Goal: Find specific page/section: Find specific page/section

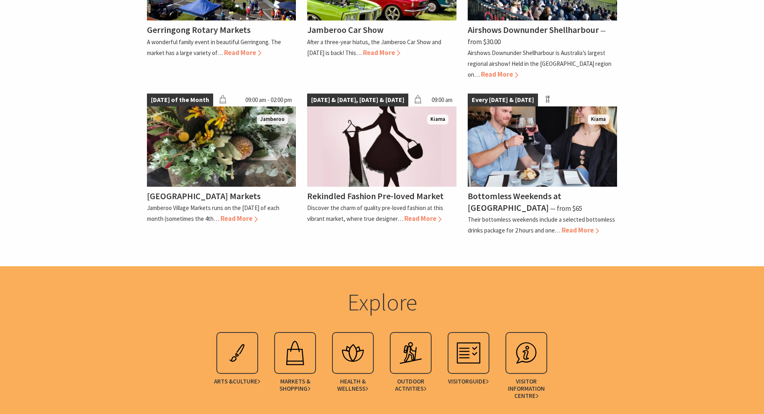
scroll to position [843, 0]
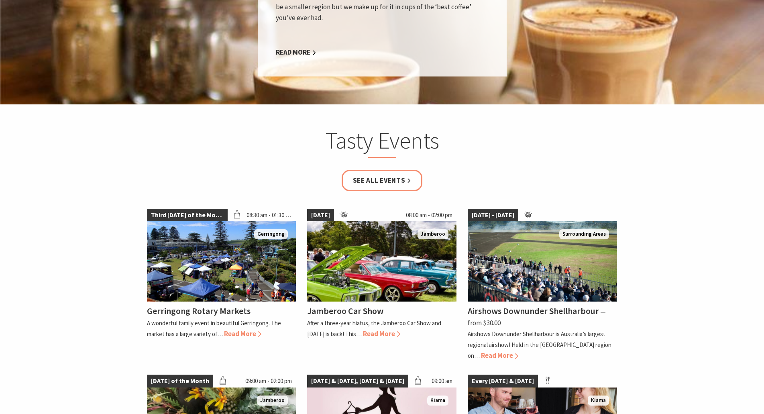
click at [677, 173] on section "Tasty Events See all Events Third Saturday of the Month 08:30 am - 01:30 pm Ger…" at bounding box center [382, 325] width 764 height 443
click at [730, 212] on section "Tasty Events See all Events Third Saturday of the Month 08:30 am - 01:30 pm Ger…" at bounding box center [382, 325] width 764 height 443
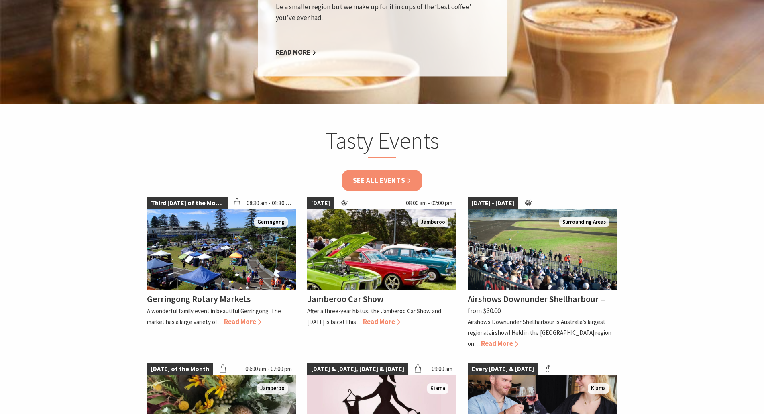
click at [401, 170] on link "See all Events" at bounding box center [382, 180] width 81 height 21
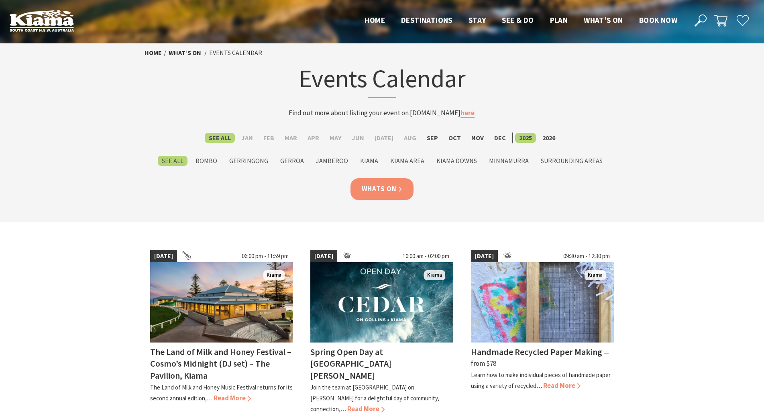
click at [393, 187] on link "Whats On" at bounding box center [381, 188] width 63 height 21
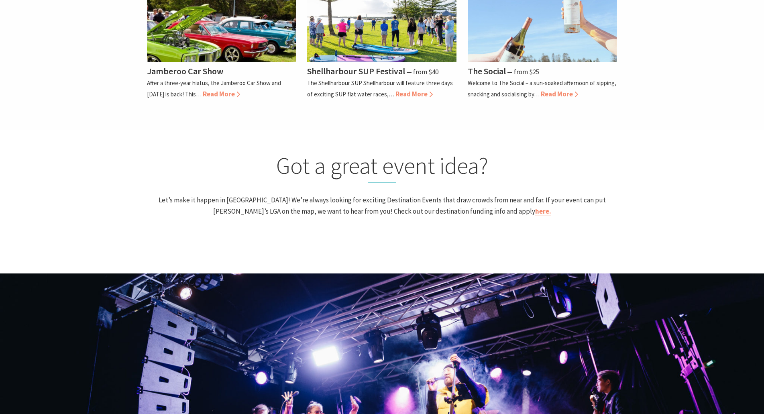
scroll to position [562, 0]
